Goal: Find specific page/section

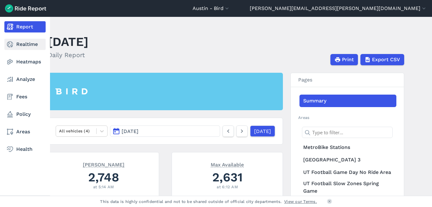
click at [24, 43] on link "Realtime" at bounding box center [24, 44] width 41 height 11
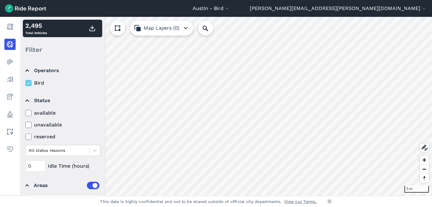
scroll to position [48, 0]
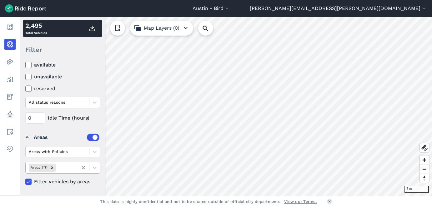
click at [83, 170] on icon at bounding box center [83, 168] width 6 height 6
click at [93, 168] on icon at bounding box center [95, 168] width 6 height 6
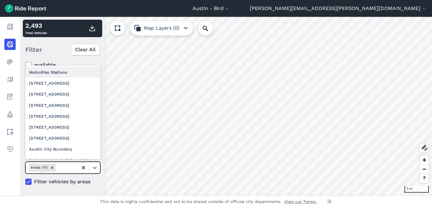
click at [83, 167] on icon at bounding box center [83, 168] width 6 height 6
click at [50, 166] on icon "Remove Areas (17)" at bounding box center [52, 168] width 4 height 4
click at [53, 168] on icon "Remove Areas (17)" at bounding box center [52, 168] width 4 height 4
click at [58, 168] on div at bounding box center [66, 167] width 18 height 7
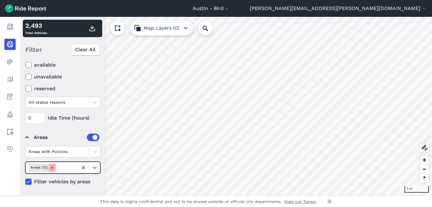
click at [54, 168] on div "Remove Areas (17)" at bounding box center [52, 168] width 7 height 8
click at [54, 168] on icon "Remove Areas (17)" at bounding box center [52, 168] width 4 height 4
click at [62, 168] on div at bounding box center [66, 167] width 18 height 7
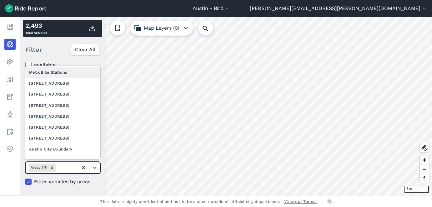
click at [84, 168] on icon at bounding box center [83, 167] width 3 height 3
type input "da"
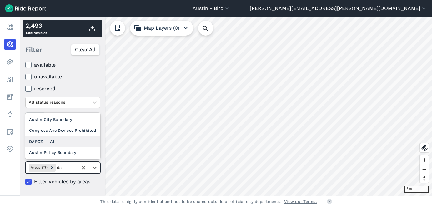
click at [85, 139] on div "DAPCZ -- All" at bounding box center [62, 141] width 75 height 11
